Goal: Find specific page/section: Find specific page/section

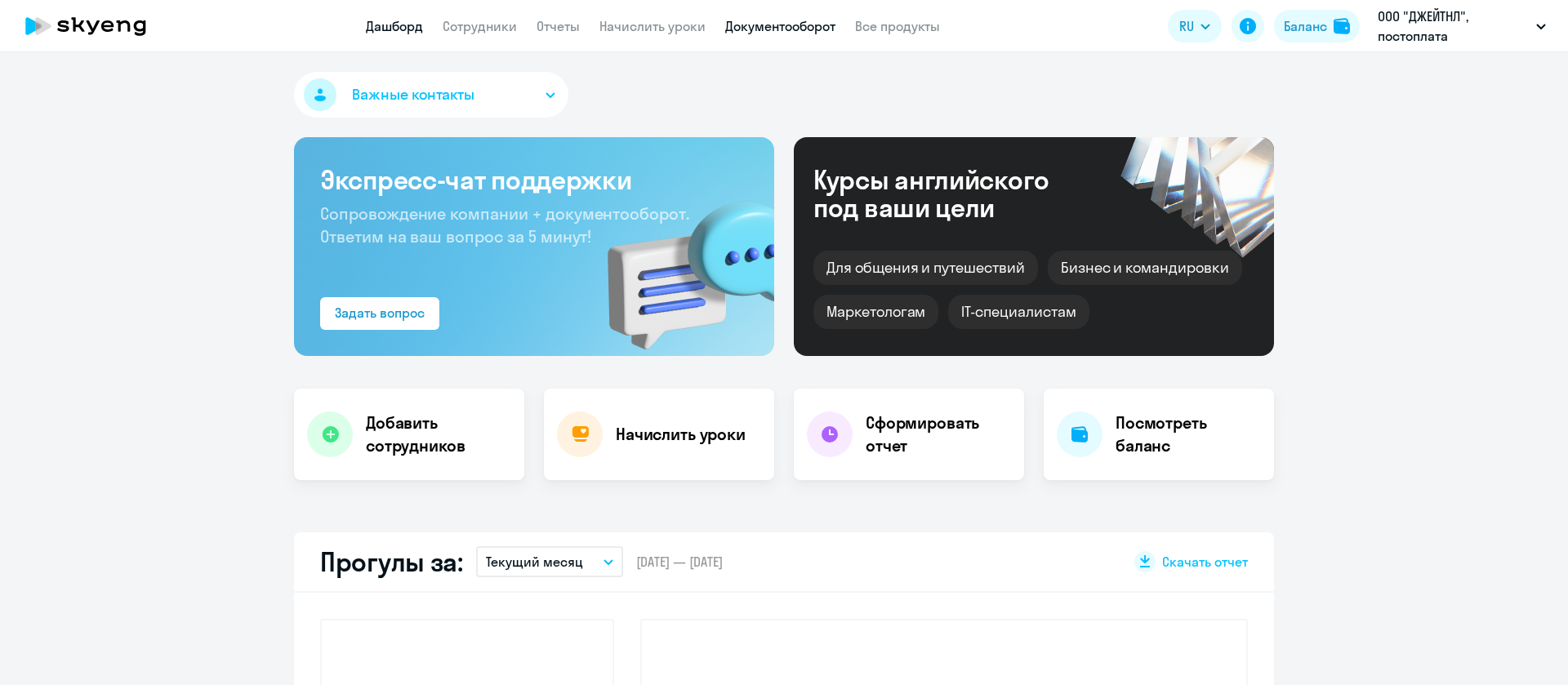
click at [823, 34] on link "Документооборот" at bounding box center [780, 26] width 110 height 16
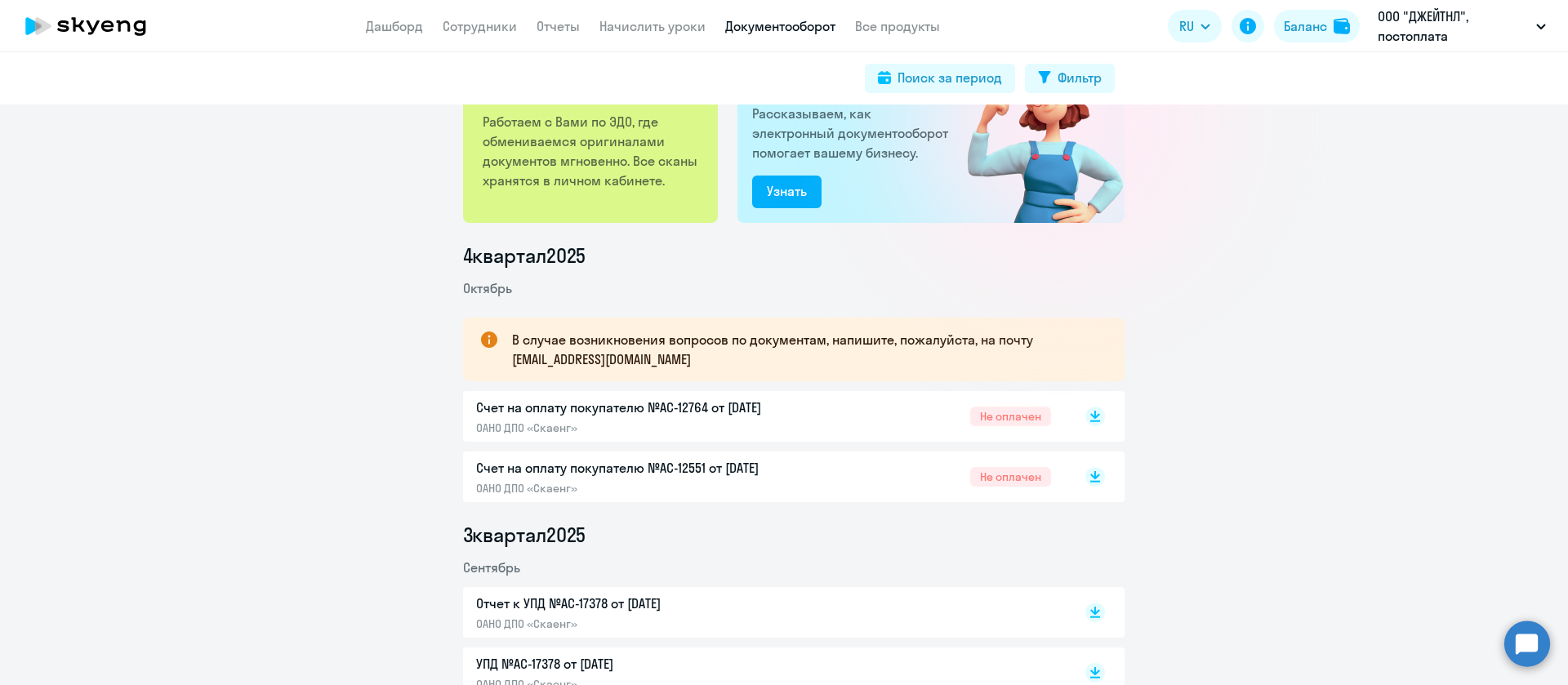
scroll to position [122, 0]
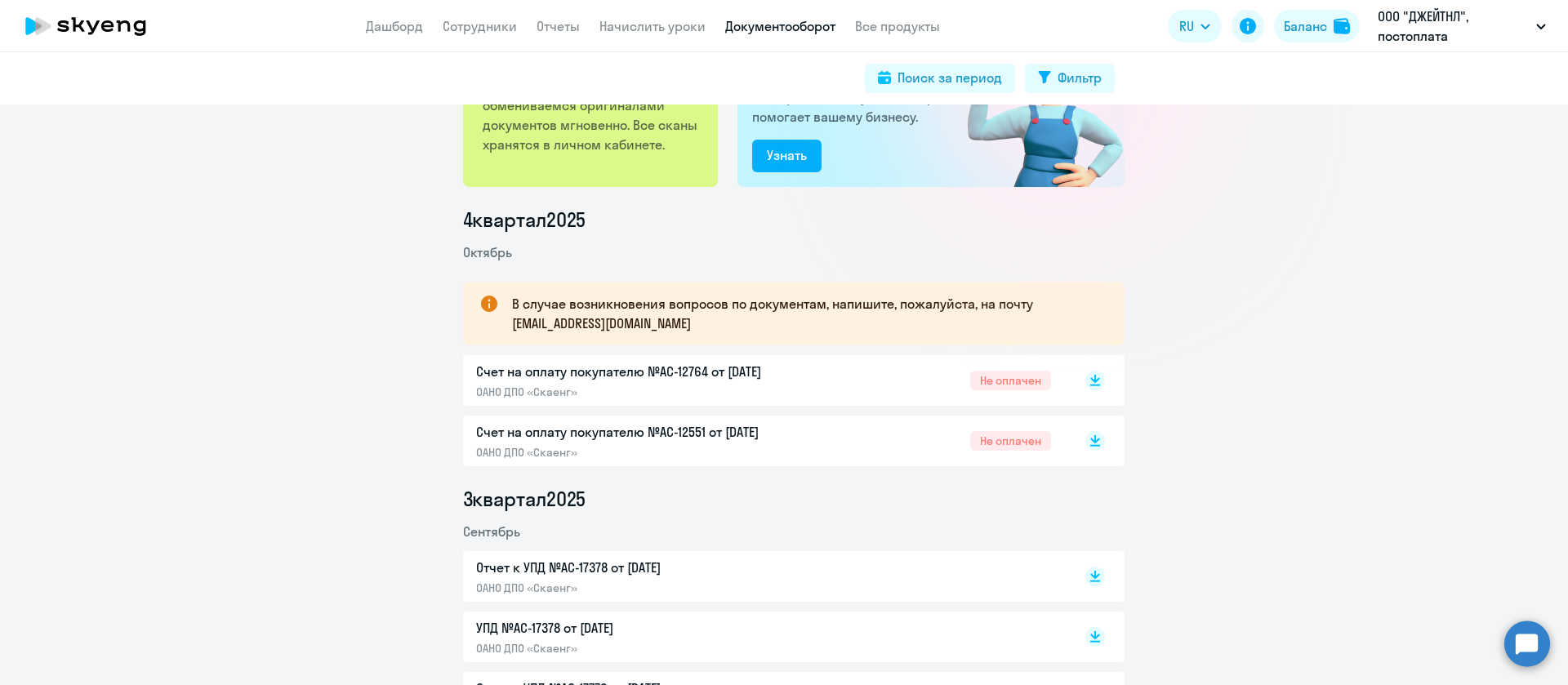
click at [719, 363] on p "Счет на оплату покупателю №AC-12764 от [DATE]" at bounding box center [647, 372] width 343 height 20
click at [719, 445] on p "ОАНО ДПО «Скаенг»" at bounding box center [647, 452] width 343 height 15
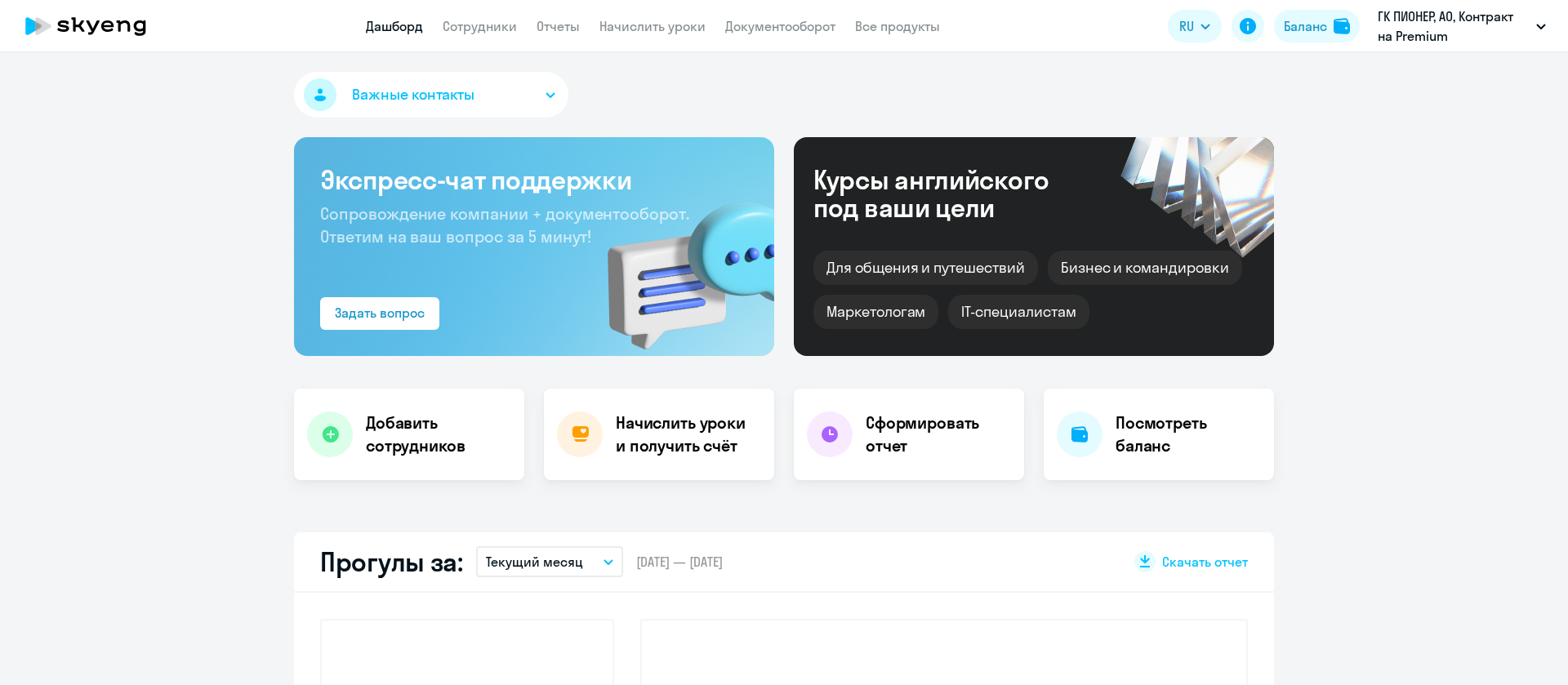
select select "30"
click at [495, 16] on app-menu-item-link "Сотрудники" at bounding box center [480, 26] width 75 height 20
click at [506, 35] on app-menu-item-link "Сотрудники" at bounding box center [480, 26] width 75 height 20
click at [504, 23] on link "Сотрудники" at bounding box center [480, 26] width 75 height 16
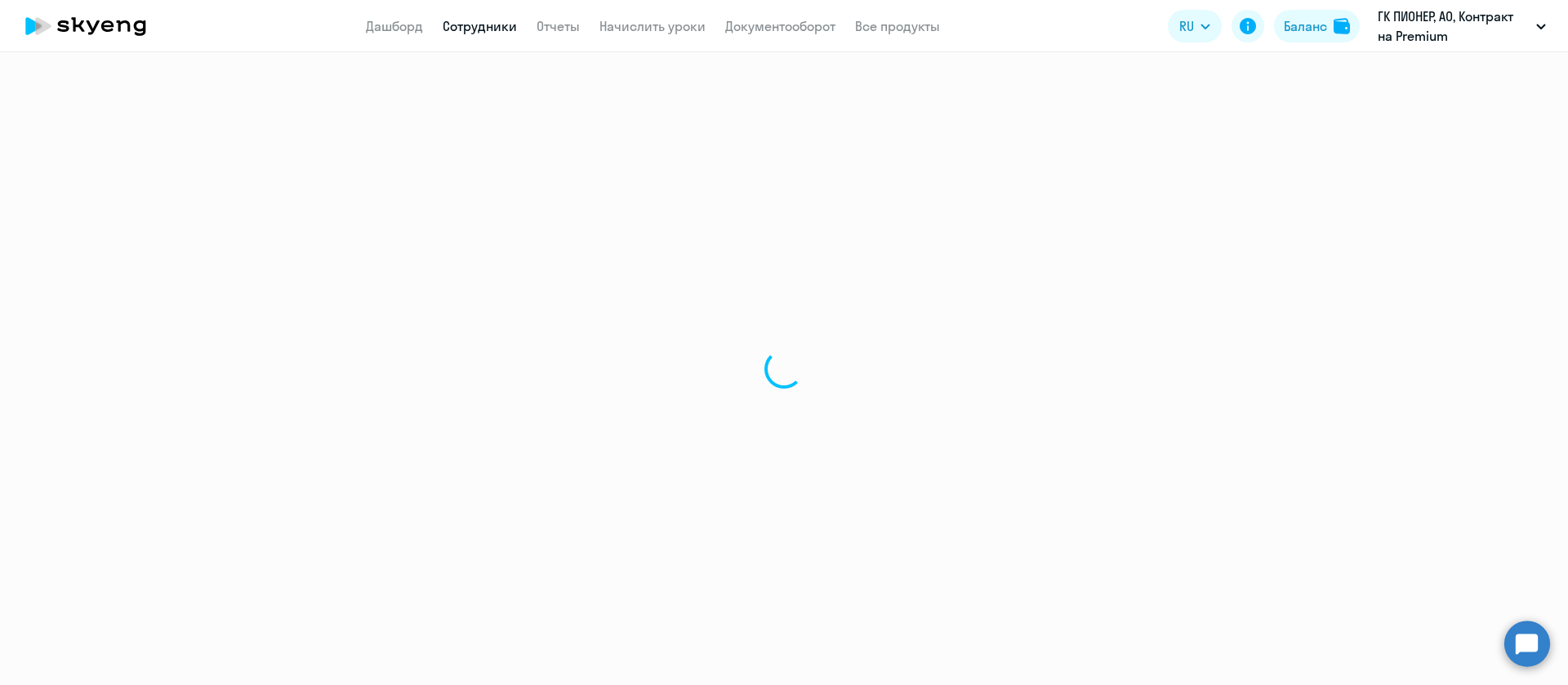
select select "30"
